Goal: Task Accomplishment & Management: Manage account settings

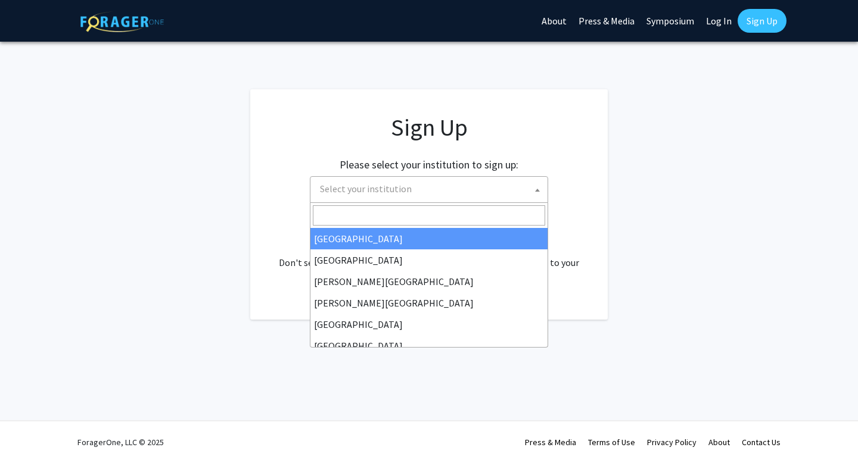
click at [434, 201] on span "Select your institution" at bounding box center [431, 189] width 232 height 24
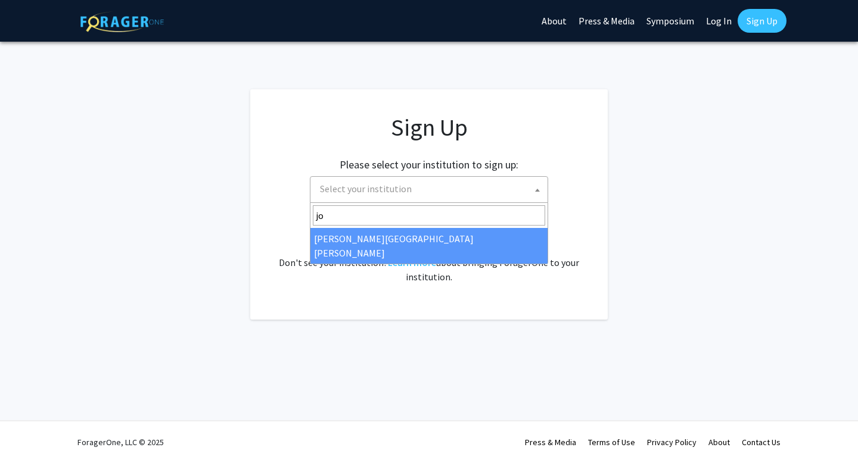
type input "jo"
select select "1"
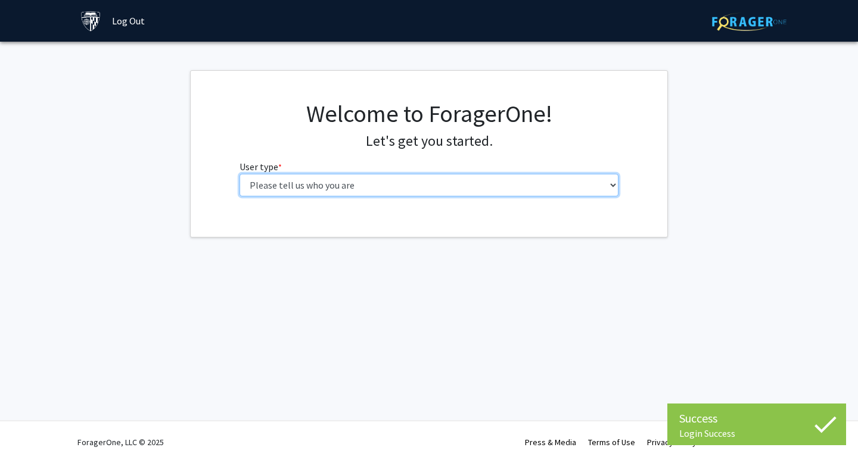
click at [481, 187] on select "Please tell us who you are Undergraduate Student Master's Student Doctoral Cand…" at bounding box center [428, 185] width 379 height 23
select select "2: masters"
click at [239, 174] on select "Please tell us who you are Undergraduate Student Master's Student Doctoral Cand…" at bounding box center [428, 185] width 379 height 23
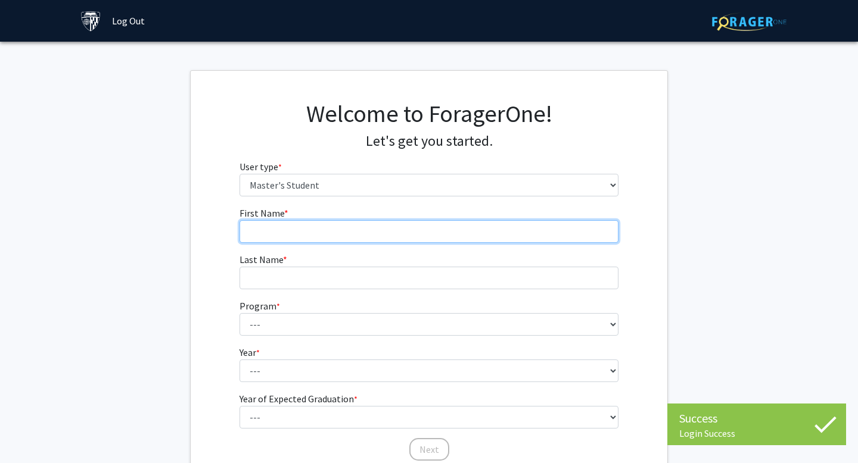
click at [452, 230] on input "First Name * required" at bounding box center [428, 231] width 379 height 23
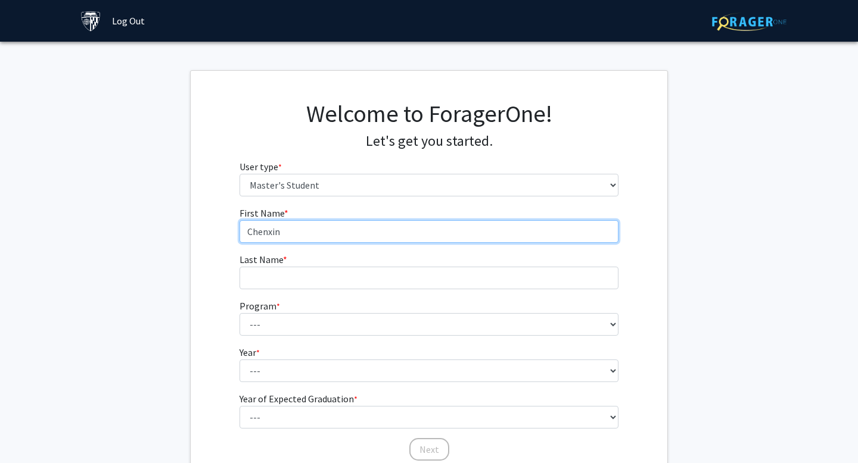
type input "Chenxin"
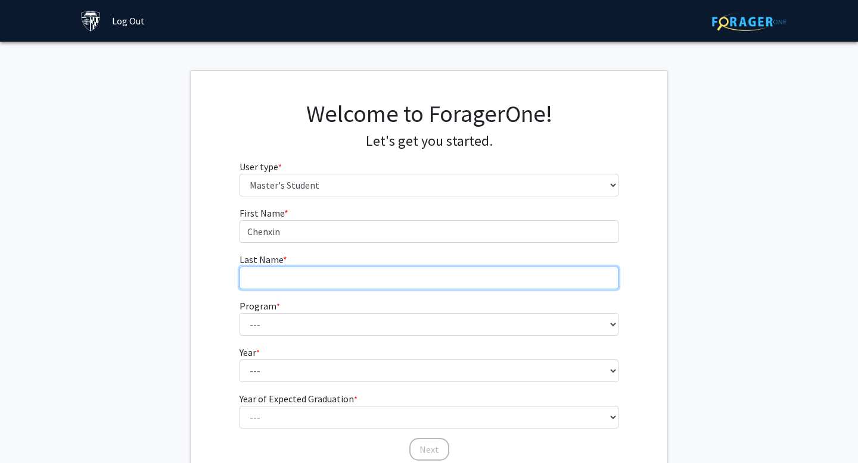
click at [448, 276] on input "Last Name * required" at bounding box center [428, 278] width 379 height 23
type input "LING"
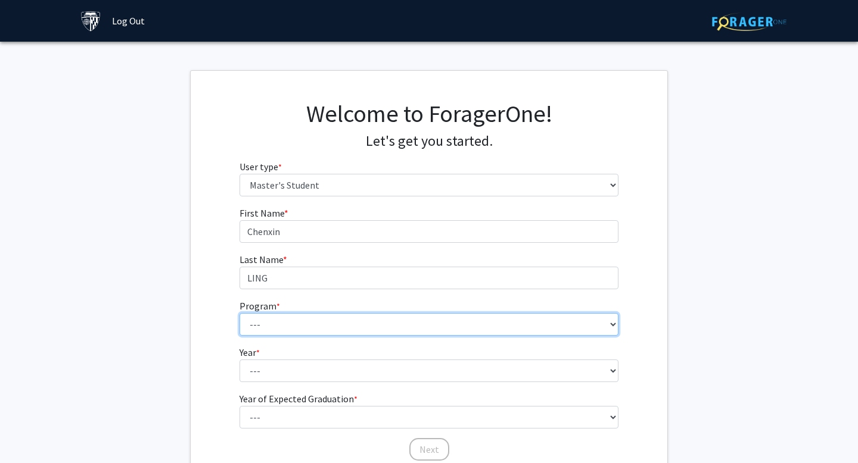
click at [290, 326] on select "--- Anatomy Education Applied and Computational Mathematics Applied Biomedical …" at bounding box center [428, 324] width 379 height 23
select select "97: 82"
click at [239, 313] on select "--- Anatomy Education Applied and Computational Mathematics Applied Biomedical …" at bounding box center [428, 324] width 379 height 23
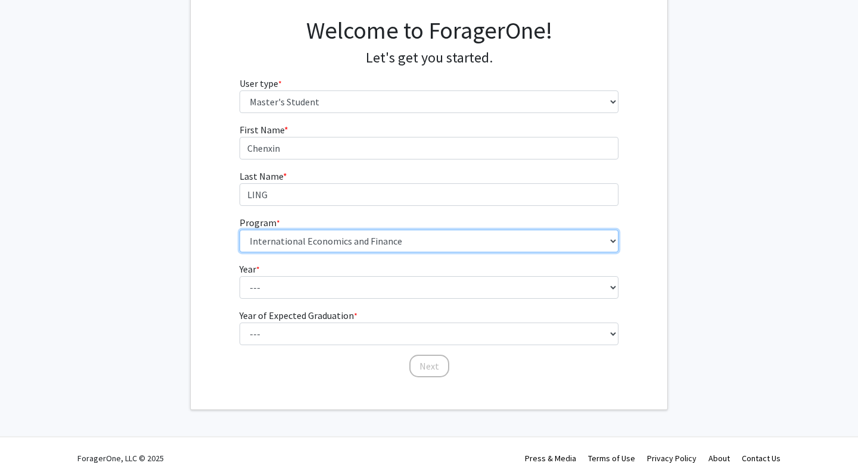
scroll to position [85, 0]
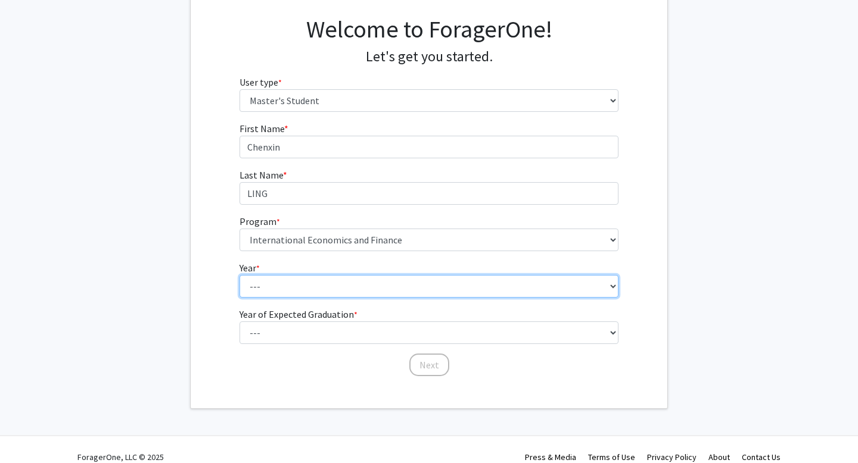
click at [298, 276] on select "--- First Year Second Year" at bounding box center [428, 286] width 379 height 23
select select "1: first_year"
click at [239, 275] on select "--- First Year Second Year" at bounding box center [428, 286] width 379 height 23
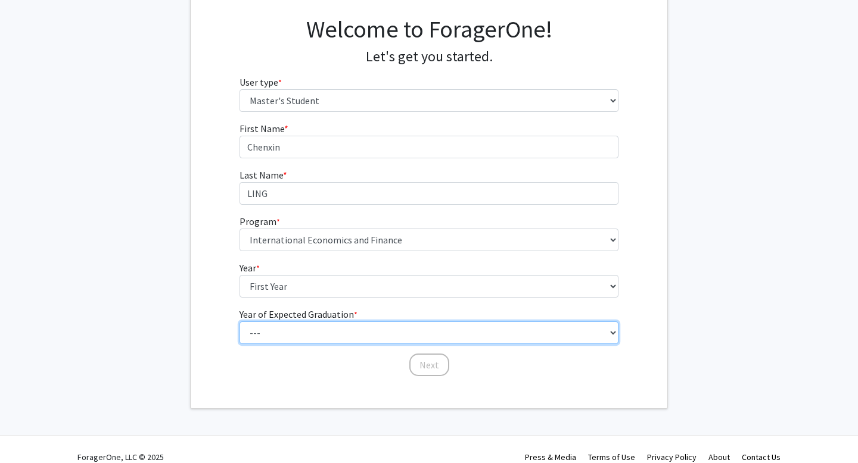
click at [289, 337] on select "--- 2025 2026 2027 2028 2029 2030 2031 2032 2033 2034" at bounding box center [428, 333] width 379 height 23
select select "3: 2027"
click at [239, 322] on select "--- 2025 2026 2027 2028 2029 2030 2031 2032 2033 2034" at bounding box center [428, 333] width 379 height 23
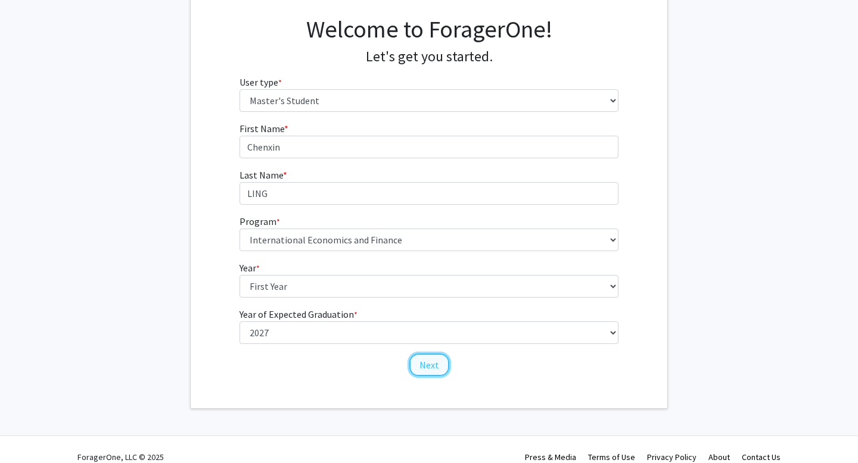
click at [435, 360] on button "Next" at bounding box center [429, 365] width 40 height 23
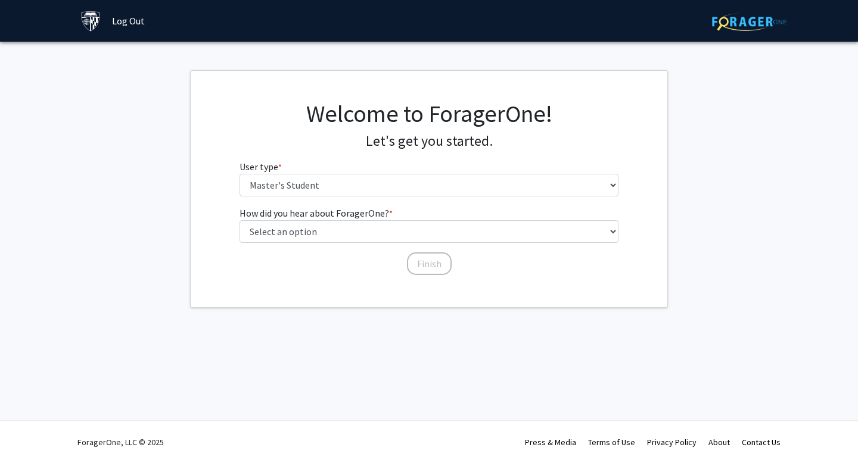
click at [377, 197] on div "Welcome to ForagerOne! Let's get you started. User type * required Please tell …" at bounding box center [428, 152] width 397 height 107
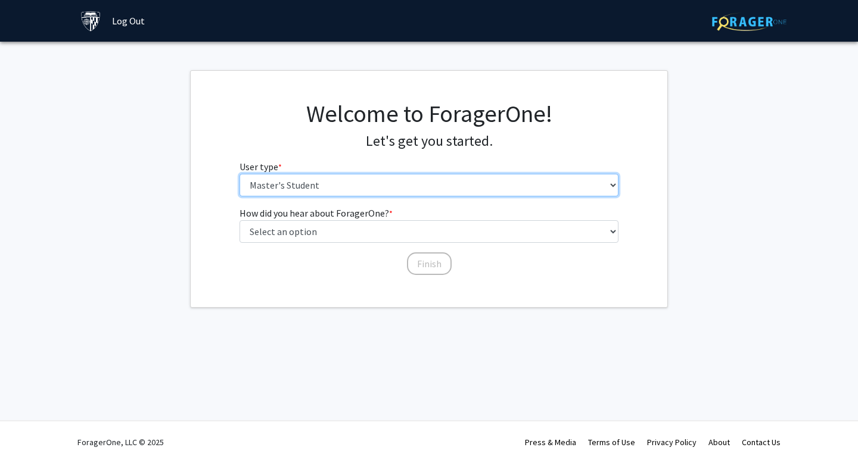
click at [377, 185] on select "Please tell us who you are Undergraduate Student Master's Student Doctoral Cand…" at bounding box center [428, 185] width 379 height 23
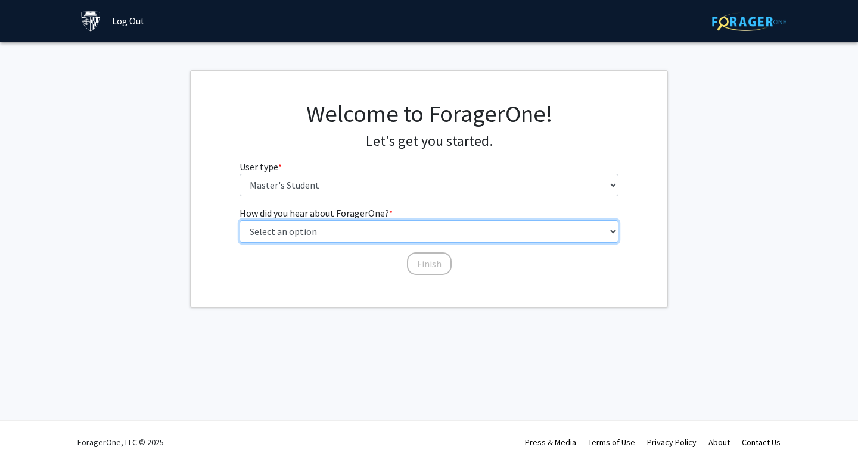
click at [301, 233] on select "Select an option Peer/student recommendation Faculty/staff recommendation Unive…" at bounding box center [428, 231] width 379 height 23
select select "1: peer_recommendation"
click at [239, 220] on select "Select an option Peer/student recommendation Faculty/staff recommendation Unive…" at bounding box center [428, 231] width 379 height 23
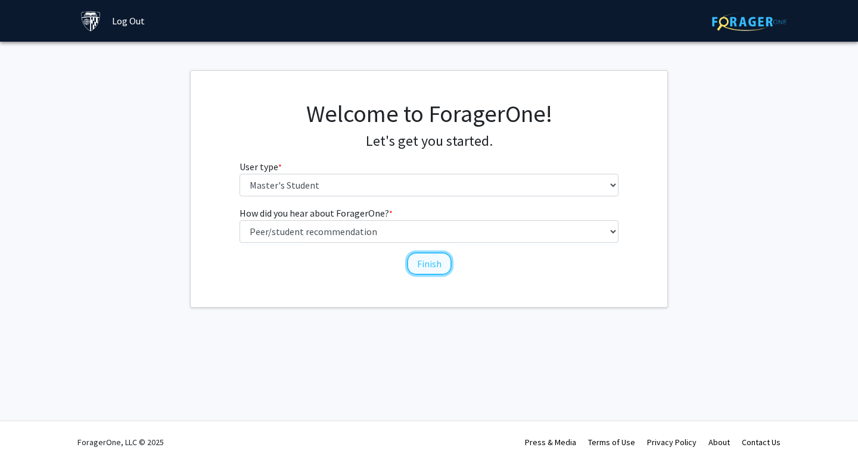
click at [428, 265] on button "Finish" at bounding box center [429, 263] width 45 height 23
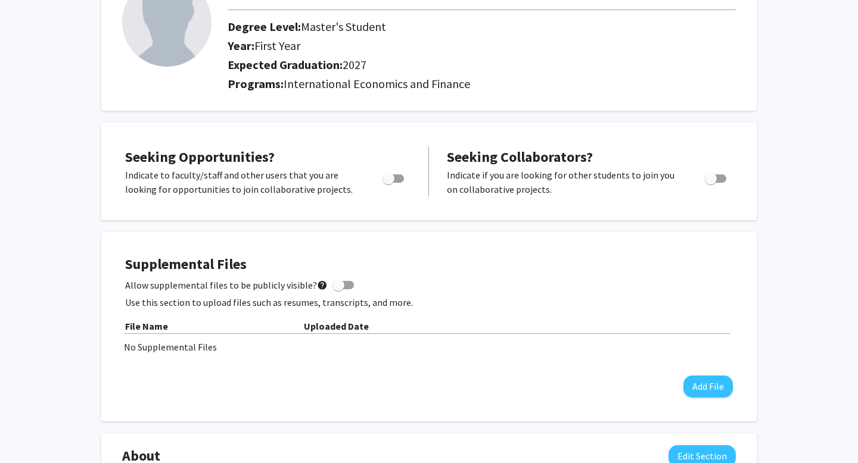
scroll to position [101, 0]
click at [192, 186] on p "Indicate to faculty/staff and other users that you are looking for opportunitie…" at bounding box center [242, 183] width 235 height 29
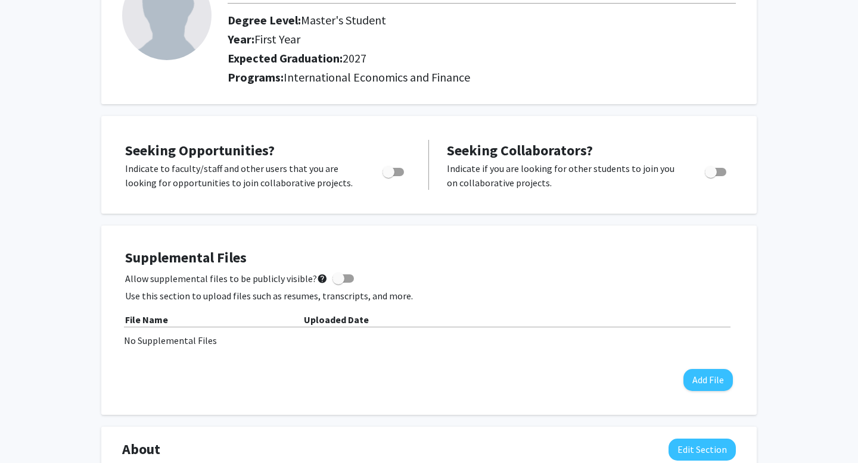
scroll to position [111, 0]
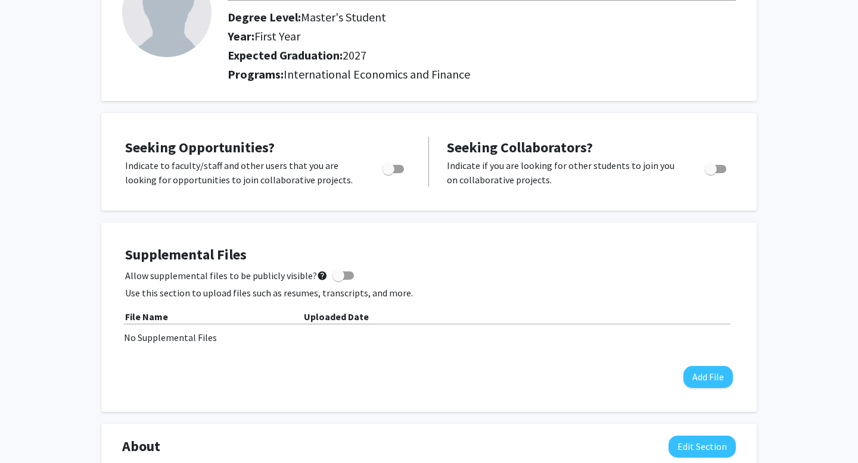
click at [393, 168] on span "Toggle" at bounding box center [388, 169] width 12 height 12
click at [388, 173] on input "Are you actively seeking opportunities?" at bounding box center [388, 173] width 1 height 1
checkbox input "true"
click at [723, 176] on div at bounding box center [716, 172] width 51 height 29
click at [719, 172] on span "Toggle" at bounding box center [714, 169] width 21 height 8
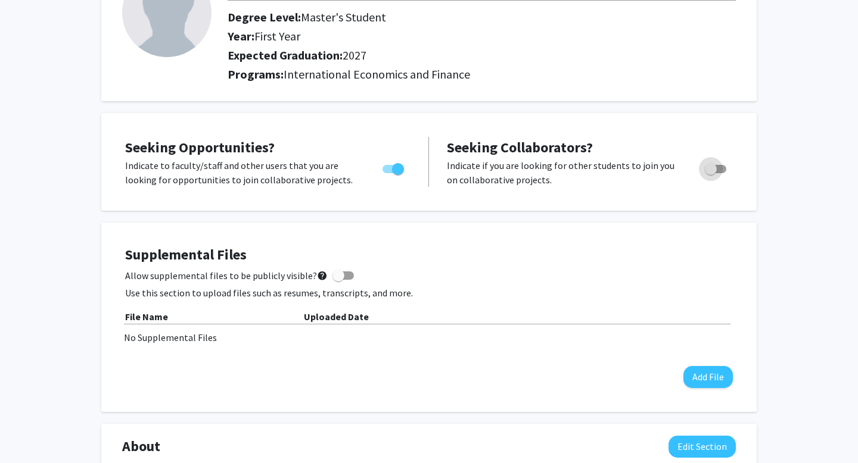
click at [710, 173] on input "Would you like to receive other student requests to work with you?" at bounding box center [710, 173] width 1 height 1
checkbox input "true"
click at [345, 279] on span at bounding box center [342, 276] width 21 height 8
click at [338, 280] on input "Allow supplemental files to be publicly visible? help" at bounding box center [338, 280] width 1 height 1
checkbox input "true"
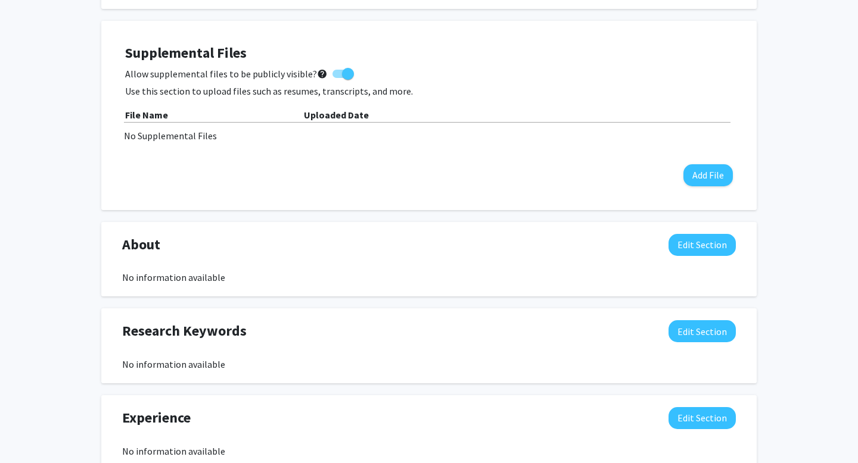
scroll to position [0, 0]
